Goal: Use online tool/utility: Utilize a website feature to perform a specific function

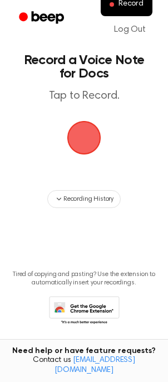
click at [85, 144] on span "button" at bounding box center [84, 138] width 62 height 62
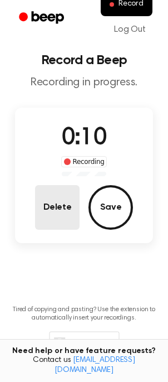
click at [56, 214] on button "Delete" at bounding box center [57, 207] width 45 height 45
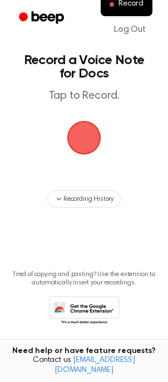
click at [87, 143] on span "button" at bounding box center [84, 138] width 62 height 62
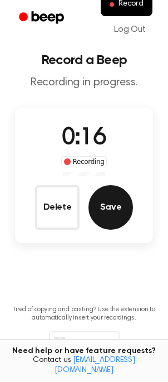
click at [119, 208] on button "Save" at bounding box center [111, 207] width 45 height 45
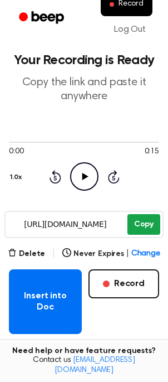
click at [146, 225] on button "Copy" at bounding box center [144, 224] width 33 height 21
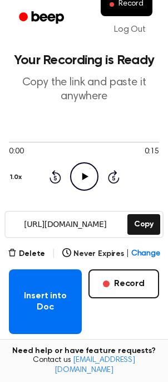
click at [90, 182] on icon "Play Audio" at bounding box center [84, 176] width 28 height 28
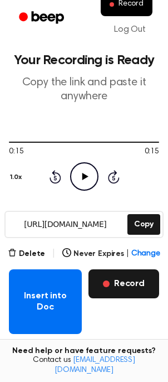
click at [133, 286] on button "Record" at bounding box center [124, 283] width 71 height 29
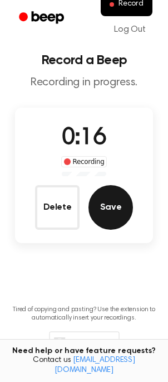
click at [106, 214] on button "Save" at bounding box center [111, 207] width 45 height 45
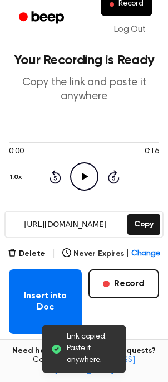
click at [83, 178] on icon at bounding box center [85, 176] width 6 height 7
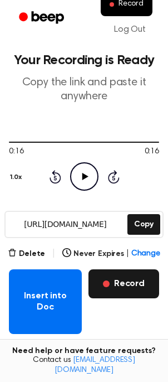
click at [135, 281] on button "Record" at bounding box center [124, 283] width 71 height 29
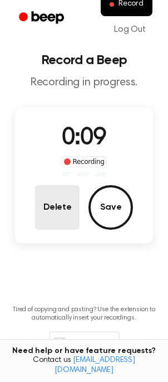
click at [42, 213] on button "Delete" at bounding box center [57, 207] width 45 height 45
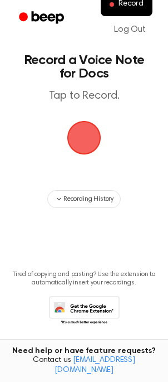
click at [84, 144] on span "button" at bounding box center [84, 138] width 36 height 36
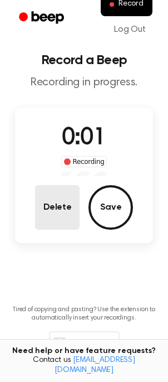
click at [41, 205] on button "Delete" at bounding box center [57, 207] width 45 height 45
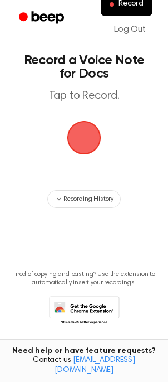
click at [79, 143] on span "button" at bounding box center [84, 138] width 62 height 62
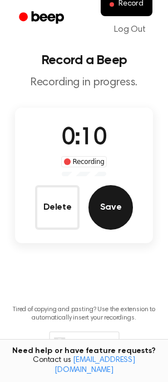
click at [115, 211] on button "Save" at bounding box center [111, 207] width 45 height 45
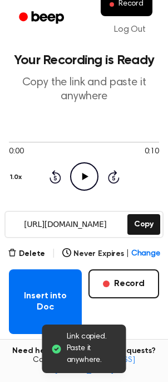
click at [86, 179] on icon "Play Audio" at bounding box center [84, 176] width 28 height 28
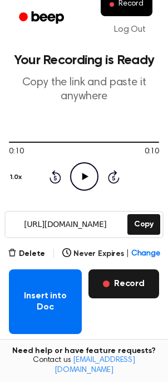
click at [127, 289] on button "Record" at bounding box center [124, 283] width 71 height 29
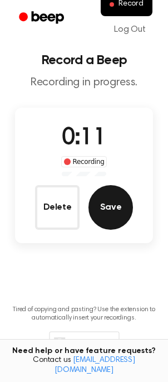
click at [121, 205] on button "Save" at bounding box center [111, 207] width 45 height 45
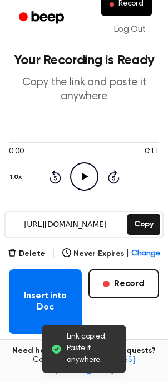
click at [83, 179] on icon "Play Audio" at bounding box center [84, 176] width 28 height 28
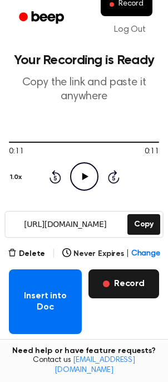
click at [133, 288] on button "Record" at bounding box center [124, 283] width 71 height 29
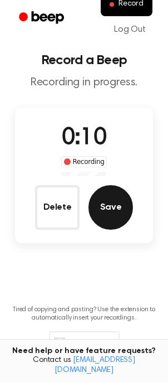
click at [109, 204] on button "Save" at bounding box center [111, 207] width 45 height 45
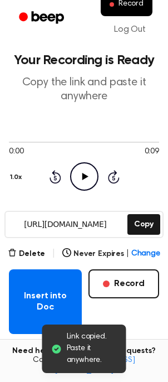
click at [84, 177] on icon at bounding box center [85, 176] width 6 height 7
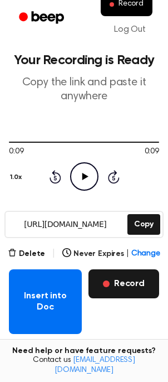
click at [134, 289] on button "Record" at bounding box center [124, 283] width 71 height 29
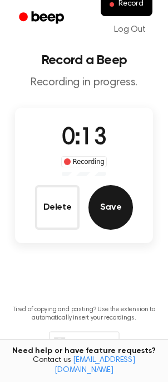
click at [102, 211] on button "Save" at bounding box center [111, 207] width 45 height 45
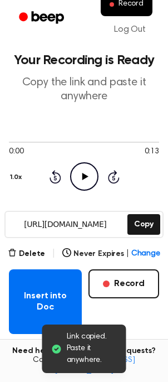
click at [78, 179] on icon "Play Audio" at bounding box center [84, 176] width 28 height 28
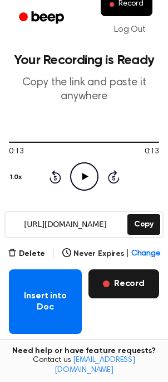
click at [134, 290] on button "Record" at bounding box center [124, 283] width 71 height 29
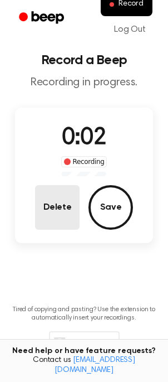
click at [46, 207] on button "Delete" at bounding box center [57, 207] width 45 height 45
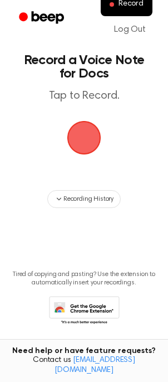
click at [86, 137] on span "button" at bounding box center [84, 138] width 62 height 62
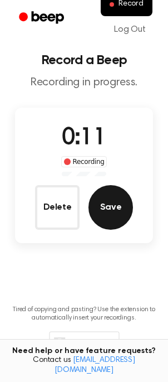
click at [103, 210] on button "Save" at bounding box center [111, 207] width 45 height 45
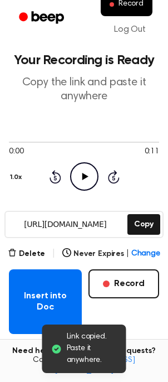
click at [86, 171] on icon "Play Audio" at bounding box center [84, 176] width 28 height 28
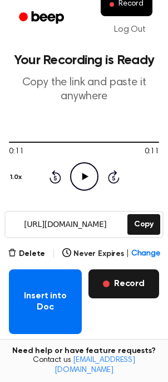
click at [132, 286] on button "Record" at bounding box center [124, 283] width 71 height 29
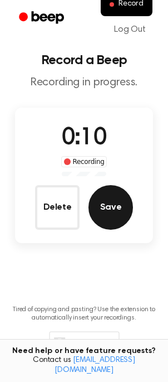
click at [113, 218] on button "Save" at bounding box center [111, 207] width 45 height 45
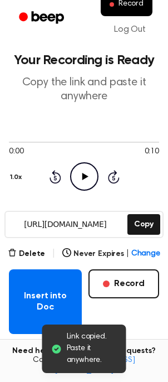
click at [83, 176] on icon at bounding box center [85, 176] width 6 height 7
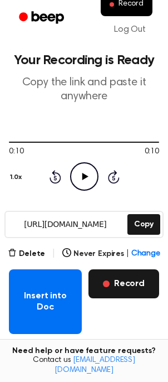
click at [132, 290] on button "Record" at bounding box center [124, 283] width 71 height 29
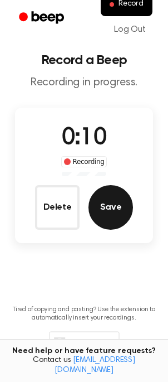
click at [104, 215] on button "Save" at bounding box center [111, 207] width 45 height 45
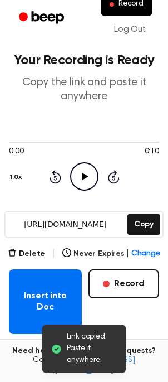
click at [82, 179] on icon "Play Audio" at bounding box center [84, 176] width 28 height 28
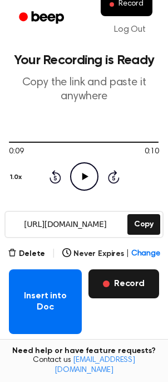
click at [128, 290] on button "Record" at bounding box center [124, 283] width 71 height 29
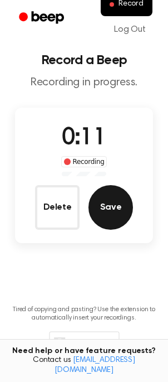
click at [112, 210] on button "Save" at bounding box center [111, 207] width 45 height 45
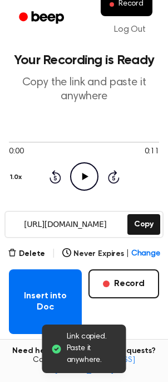
click at [82, 180] on icon "Play Audio" at bounding box center [84, 176] width 28 height 28
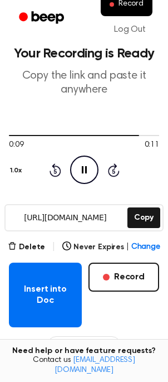
scroll to position [17, 0]
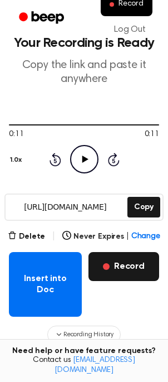
click at [136, 269] on button "Record" at bounding box center [124, 266] width 71 height 29
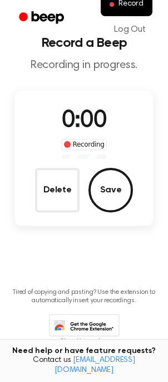
scroll to position [0, 0]
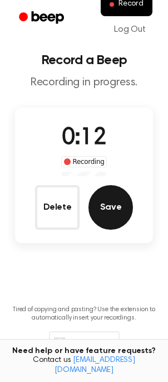
click at [102, 204] on button "Save" at bounding box center [111, 207] width 45 height 45
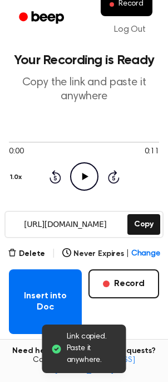
click at [80, 176] on icon "Play Audio" at bounding box center [84, 176] width 28 height 28
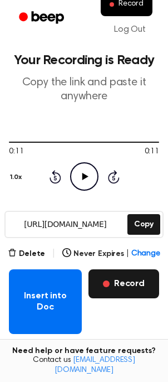
click at [134, 291] on button "Record" at bounding box center [124, 283] width 71 height 29
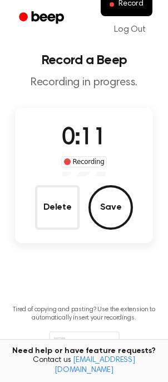
click at [115, 205] on button "Save" at bounding box center [111, 207] width 45 height 45
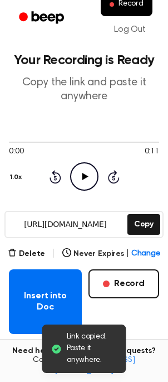
click at [86, 176] on icon at bounding box center [85, 176] width 6 height 7
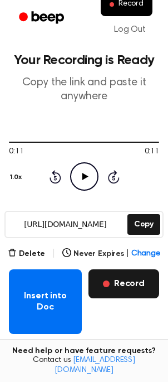
click at [138, 286] on button "Record" at bounding box center [124, 283] width 71 height 29
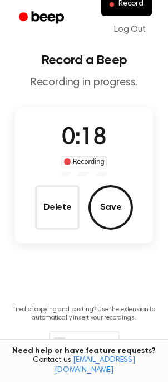
click at [96, 208] on button "Save" at bounding box center [111, 207] width 45 height 45
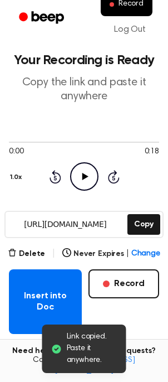
click at [80, 175] on icon "Play Audio" at bounding box center [84, 176] width 28 height 28
